Goal: Transaction & Acquisition: Subscribe to service/newsletter

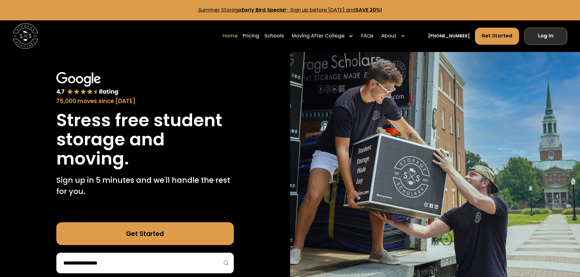
click at [541, 39] on link "Log In" at bounding box center [545, 36] width 43 height 17
click at [186, 231] on link "Get Started" at bounding box center [144, 233] width 177 height 23
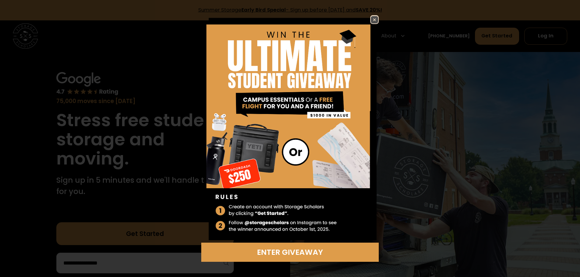
click at [372, 19] on img at bounding box center [374, 19] width 7 height 7
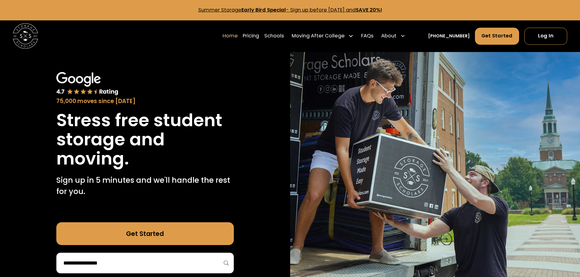
click at [311, 10] on link "Summer Storage Early Bird Special - Sign up before October 1st, 2025 and SAVE 2…" at bounding box center [290, 9] width 184 height 7
